Goal: Task Accomplishment & Management: Use online tool/utility

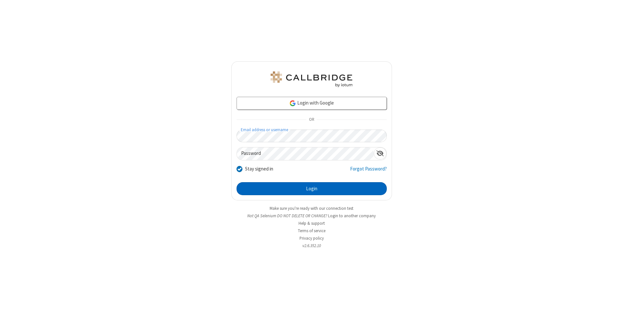
click at [311, 188] on button "Login" at bounding box center [312, 188] width 150 height 13
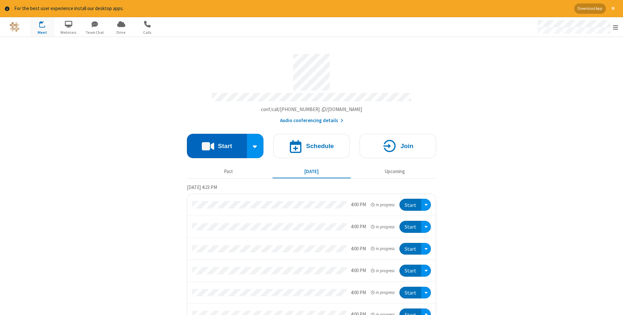
click at [217, 144] on button "Start" at bounding box center [217, 146] width 60 height 24
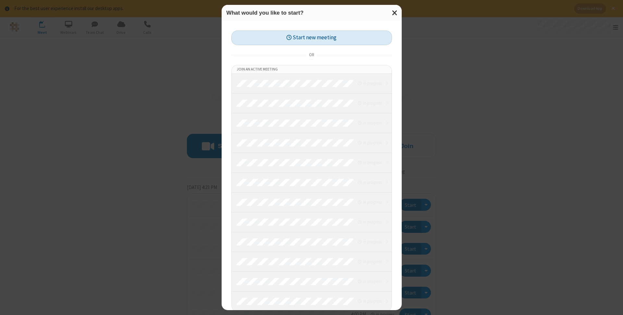
click at [311, 38] on button "Start new meeting" at bounding box center [311, 37] width 161 height 15
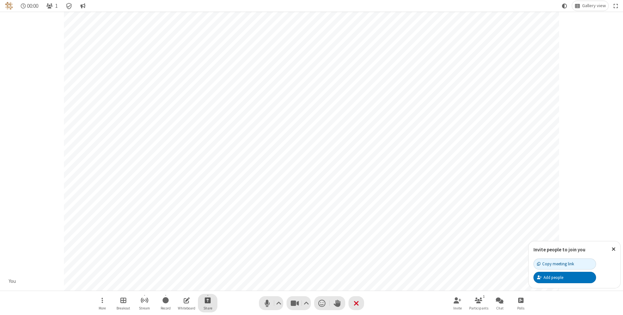
click at [207, 300] on span "Start sharing" at bounding box center [208, 300] width 6 height 8
click at [181, 284] on span "Share my screen" at bounding box center [181, 285] width 7 height 6
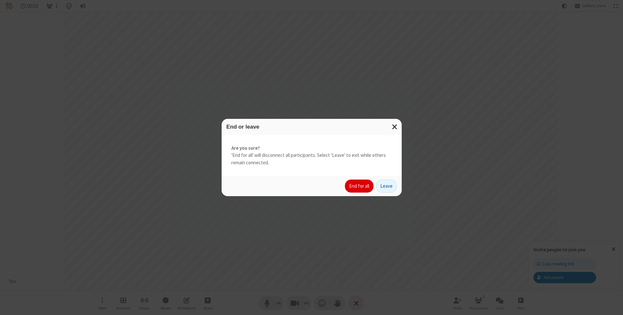
click at [359, 186] on button "End for all" at bounding box center [359, 185] width 29 height 13
